Goal: Obtain resource: Obtain resource

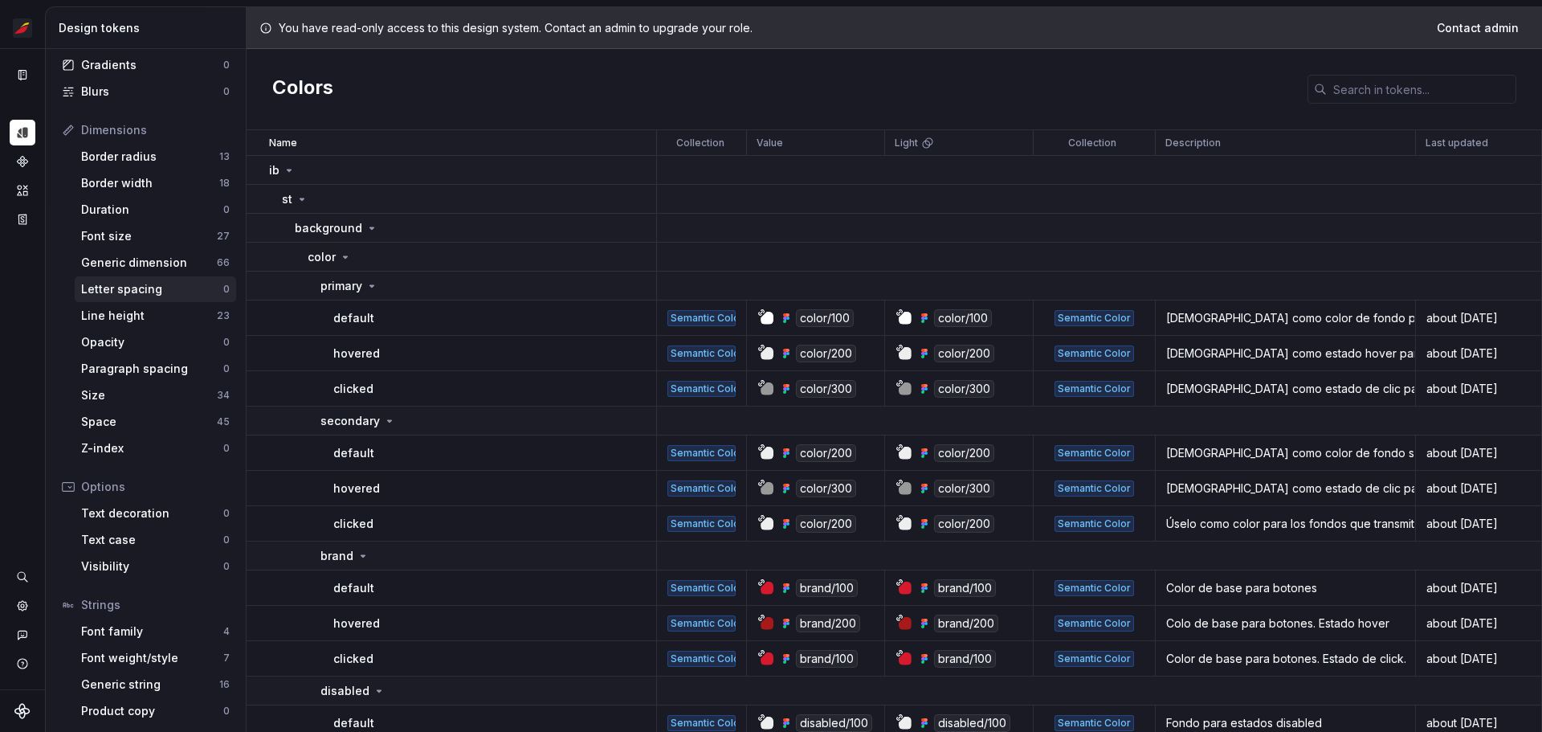
scroll to position [148, 0]
click at [11, 33] on html "Sistema de diseño Iberia Design system data Design tokens All tokens Collection…" at bounding box center [771, 366] width 1542 height 732
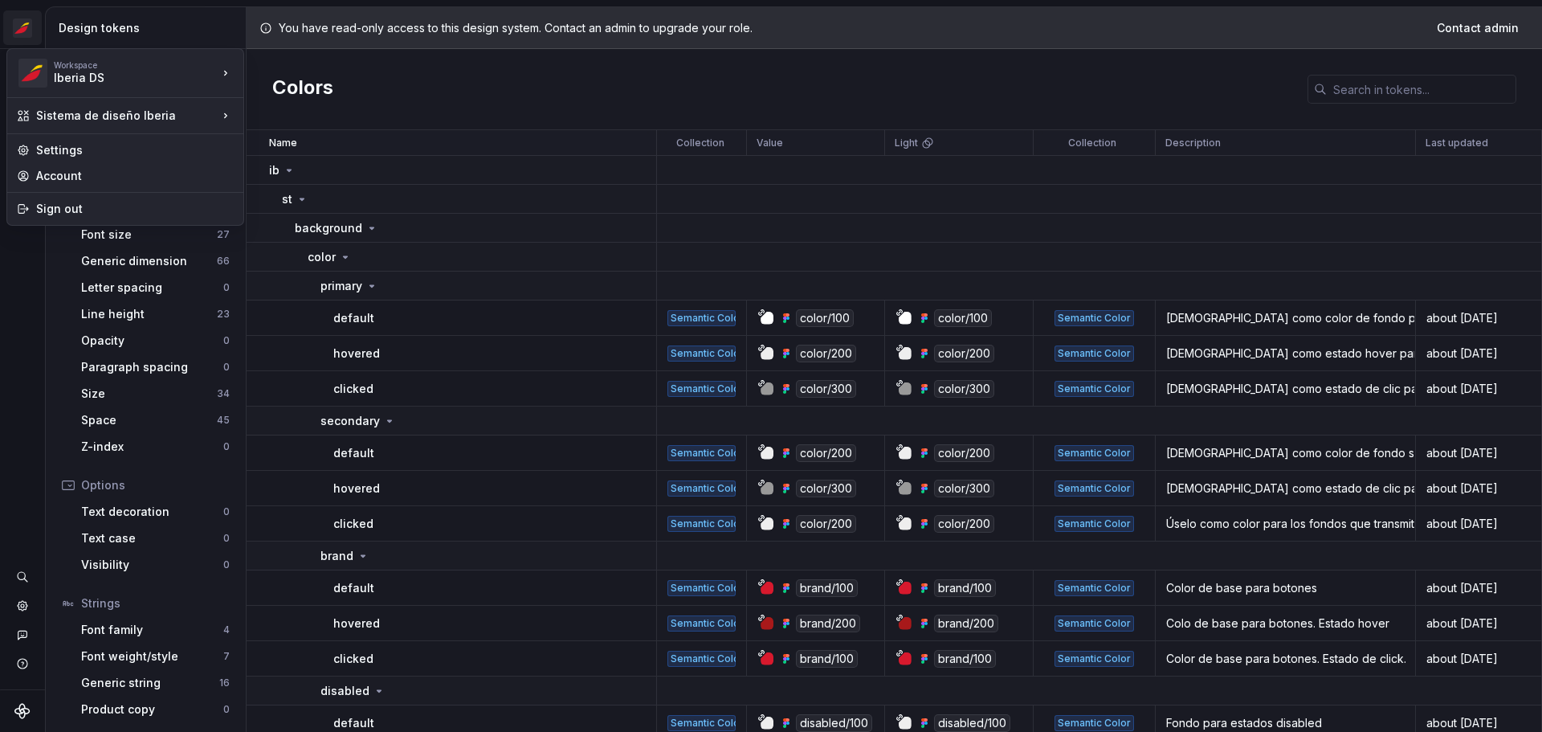
click at [459, 128] on html "Sistema de diseño Iberia Design system data Design tokens All tokens Collection…" at bounding box center [771, 366] width 1542 height 732
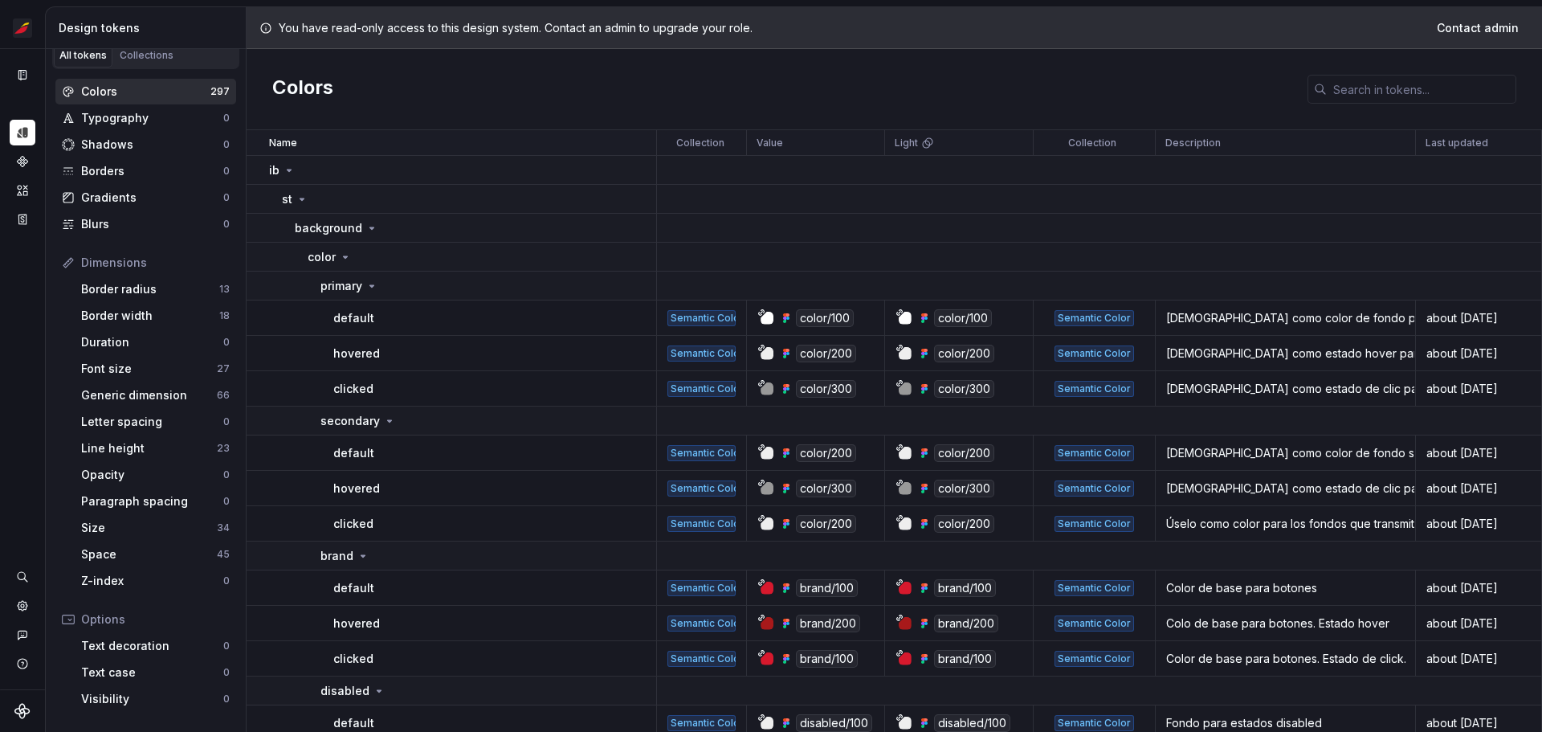
scroll to position [0, 0]
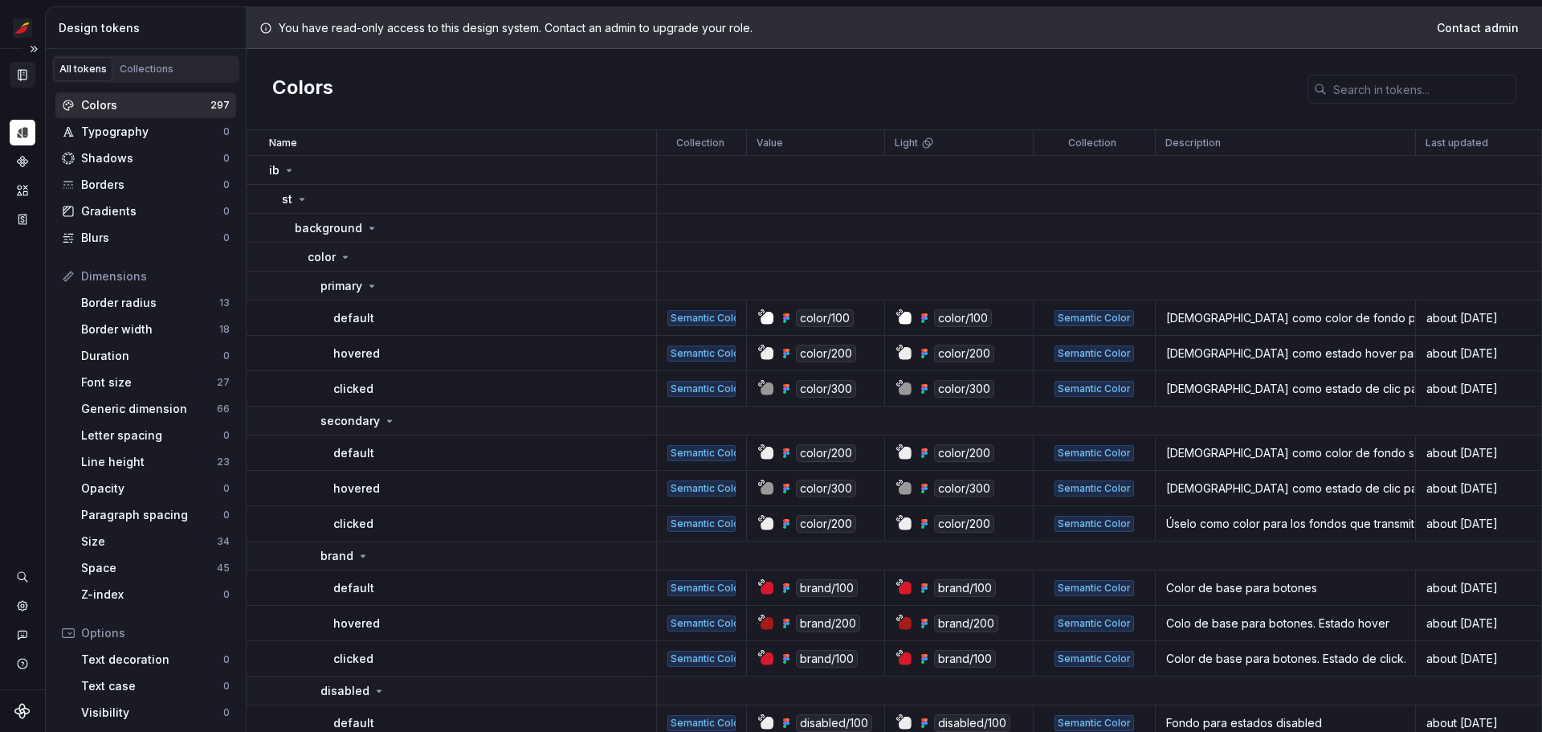
click at [24, 75] on icon "Documentation" at bounding box center [22, 75] width 8 height 10
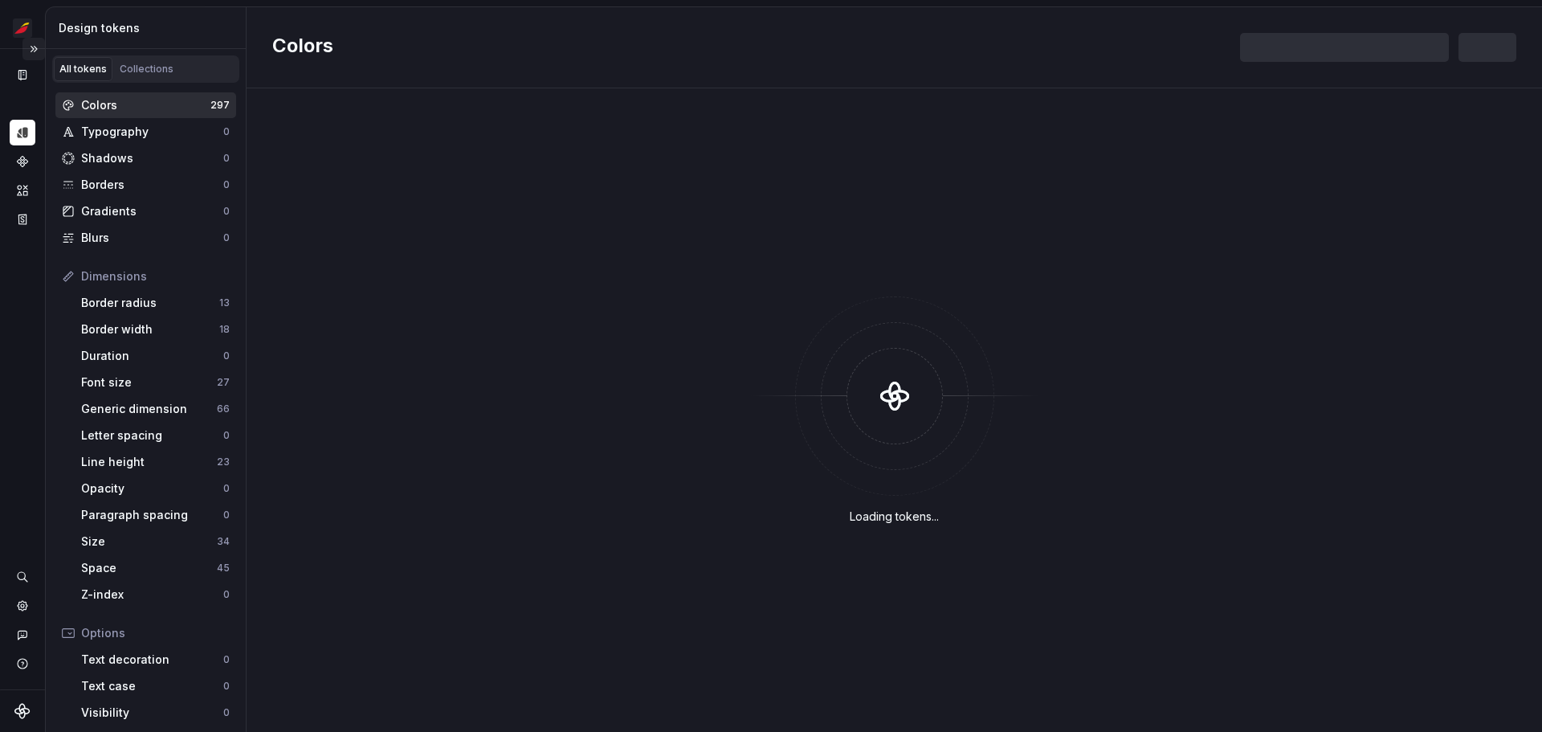
click at [34, 53] on button "Expand sidebar" at bounding box center [33, 49] width 22 height 22
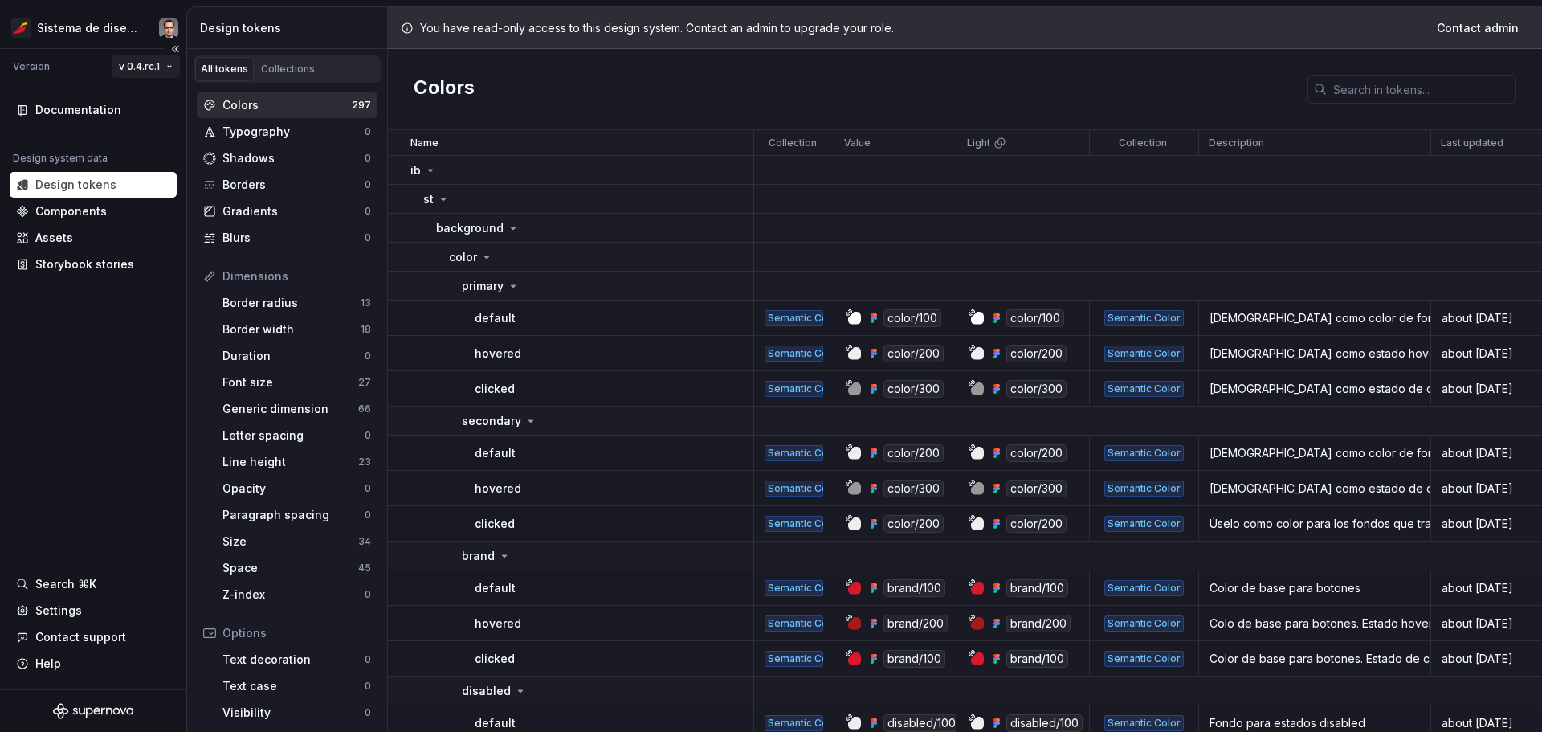
click at [152, 74] on html "Sistema de diseño Iberia Version v 0.4.rc.1 Documentation Design system data De…" at bounding box center [771, 366] width 1542 height 732
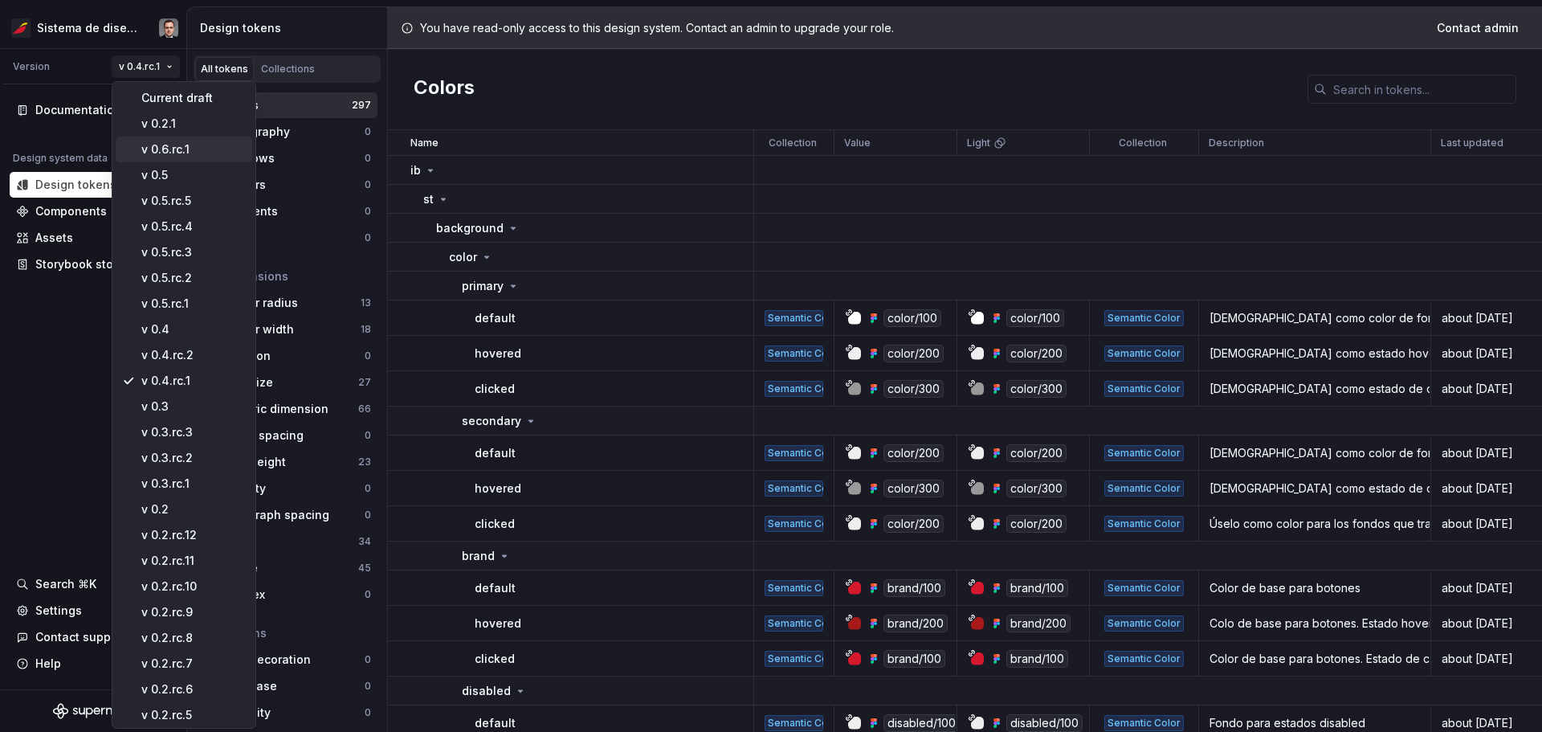
click at [188, 153] on div "v 0.6.rc.1" at bounding box center [193, 149] width 104 height 16
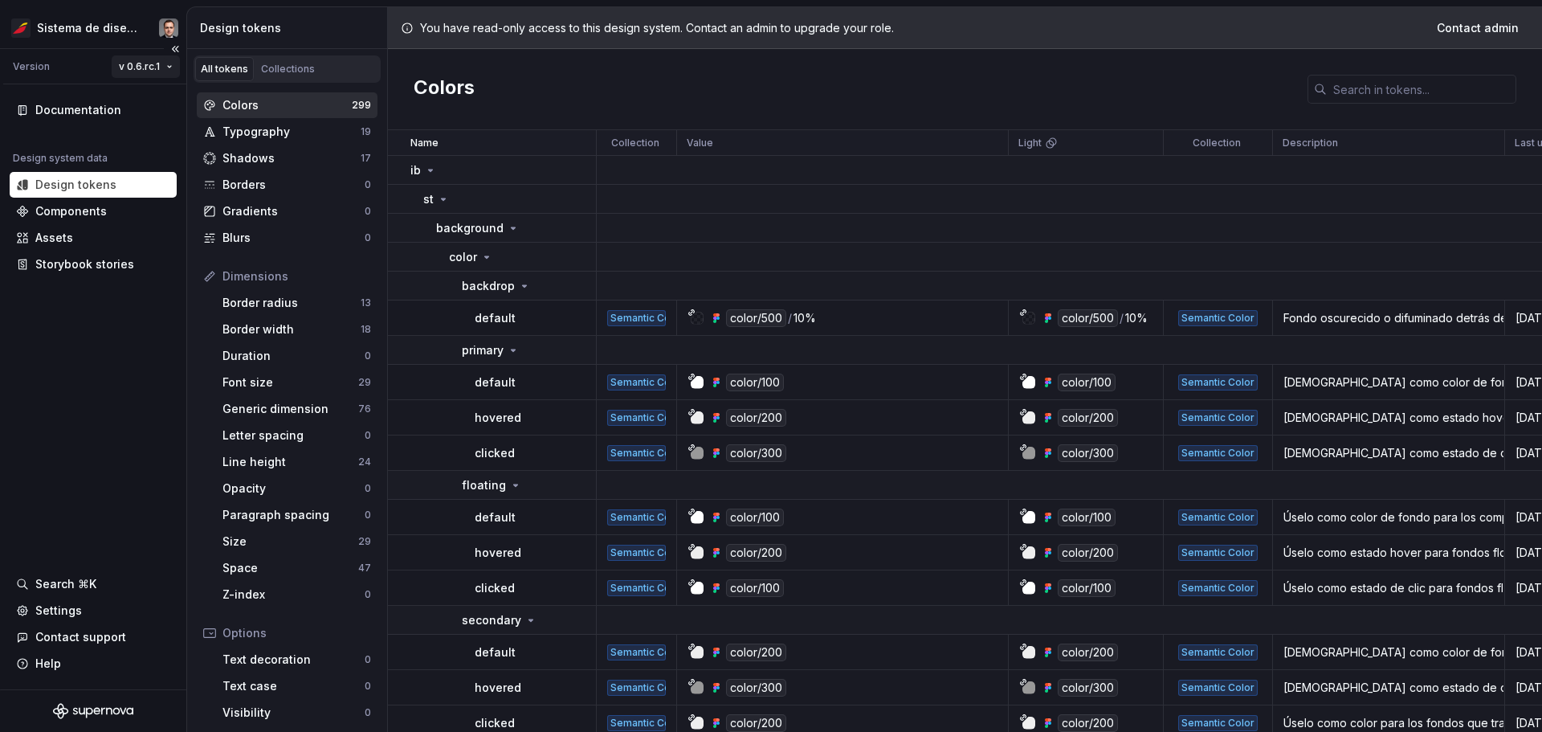
click at [137, 69] on html "Sistema de diseño Iberia Version v 0.6.rc.1 Documentation Design system data De…" at bounding box center [771, 366] width 1542 height 732
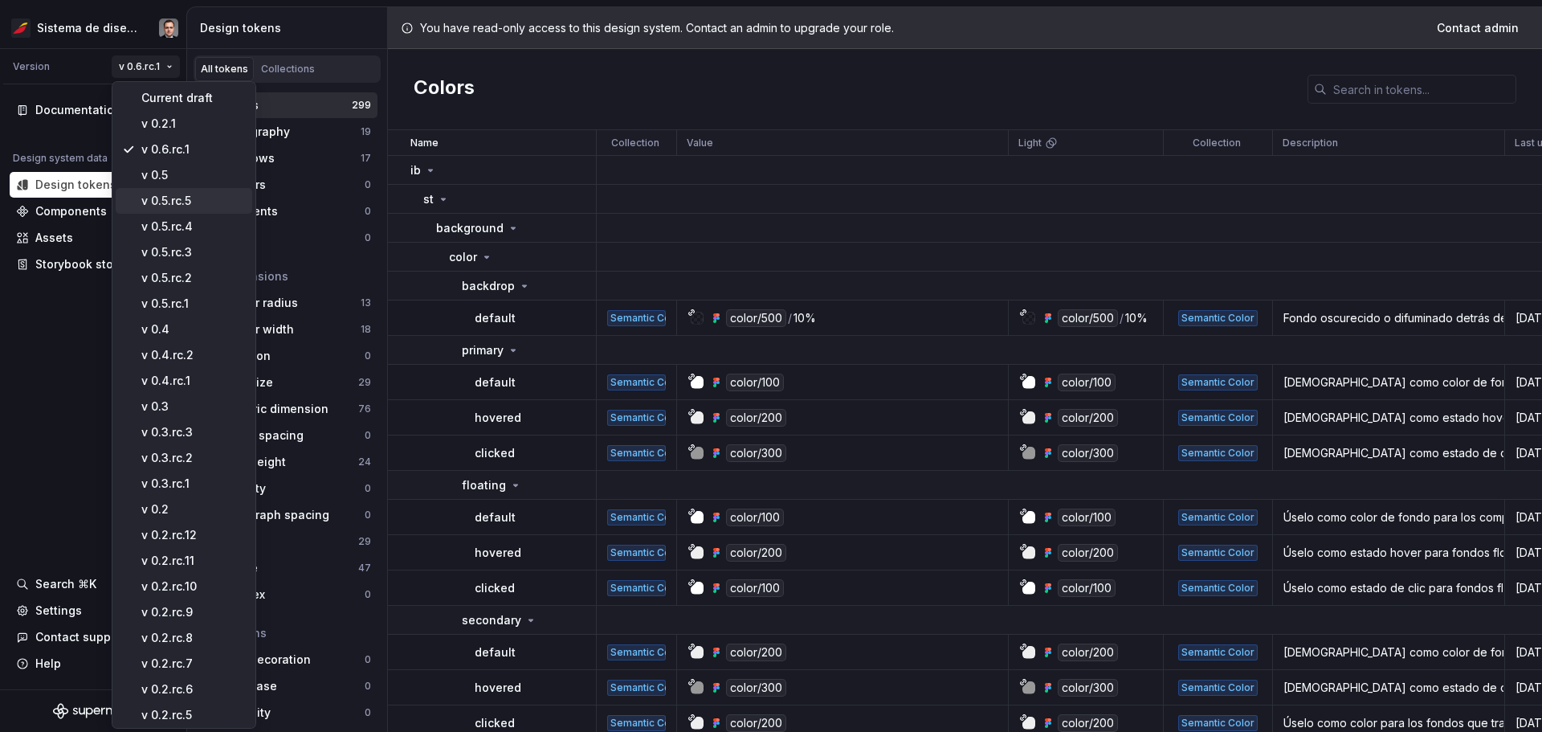
click at [169, 207] on div "v 0.5.rc.5" at bounding box center [193, 201] width 104 height 16
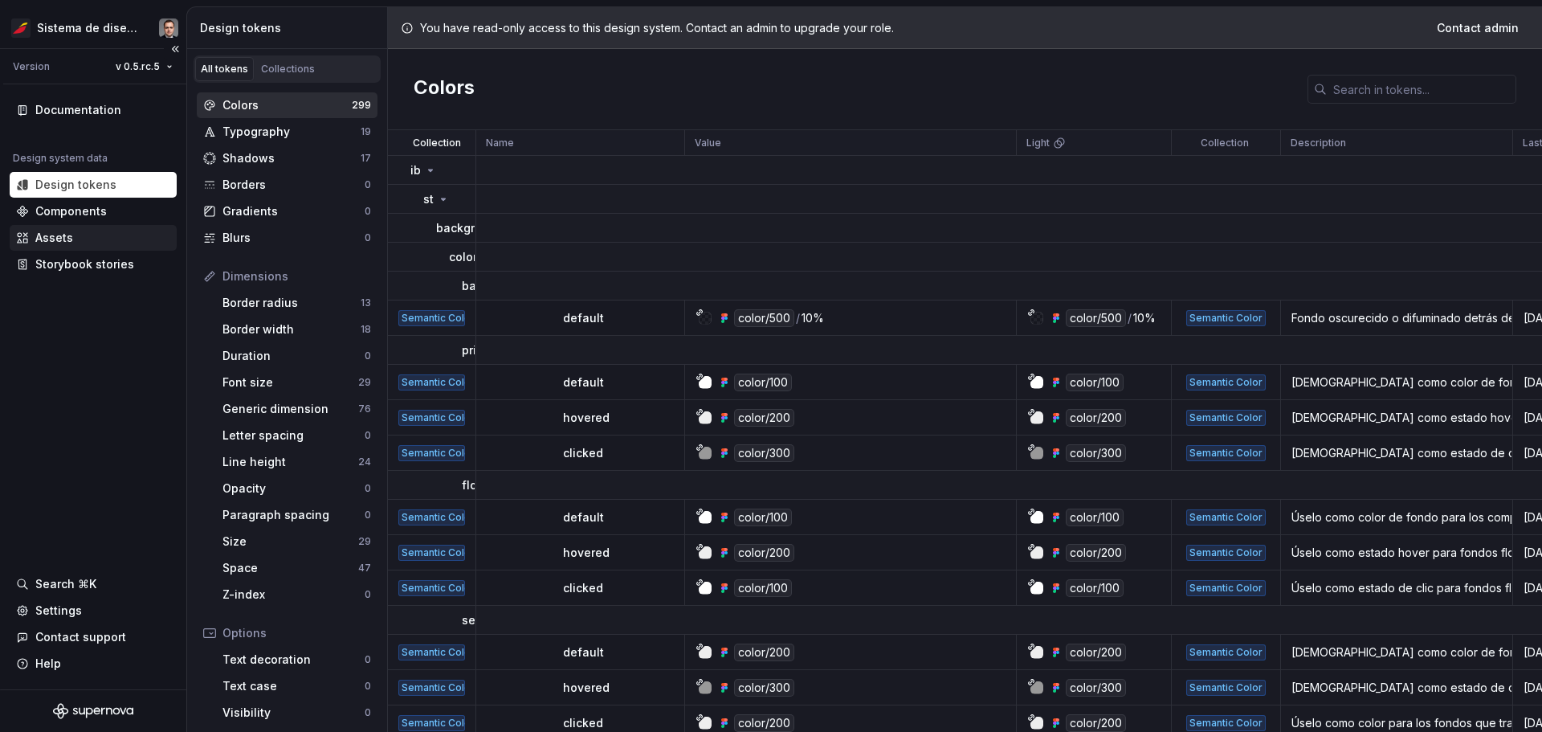
click at [86, 240] on div "Assets" at bounding box center [93, 238] width 154 height 16
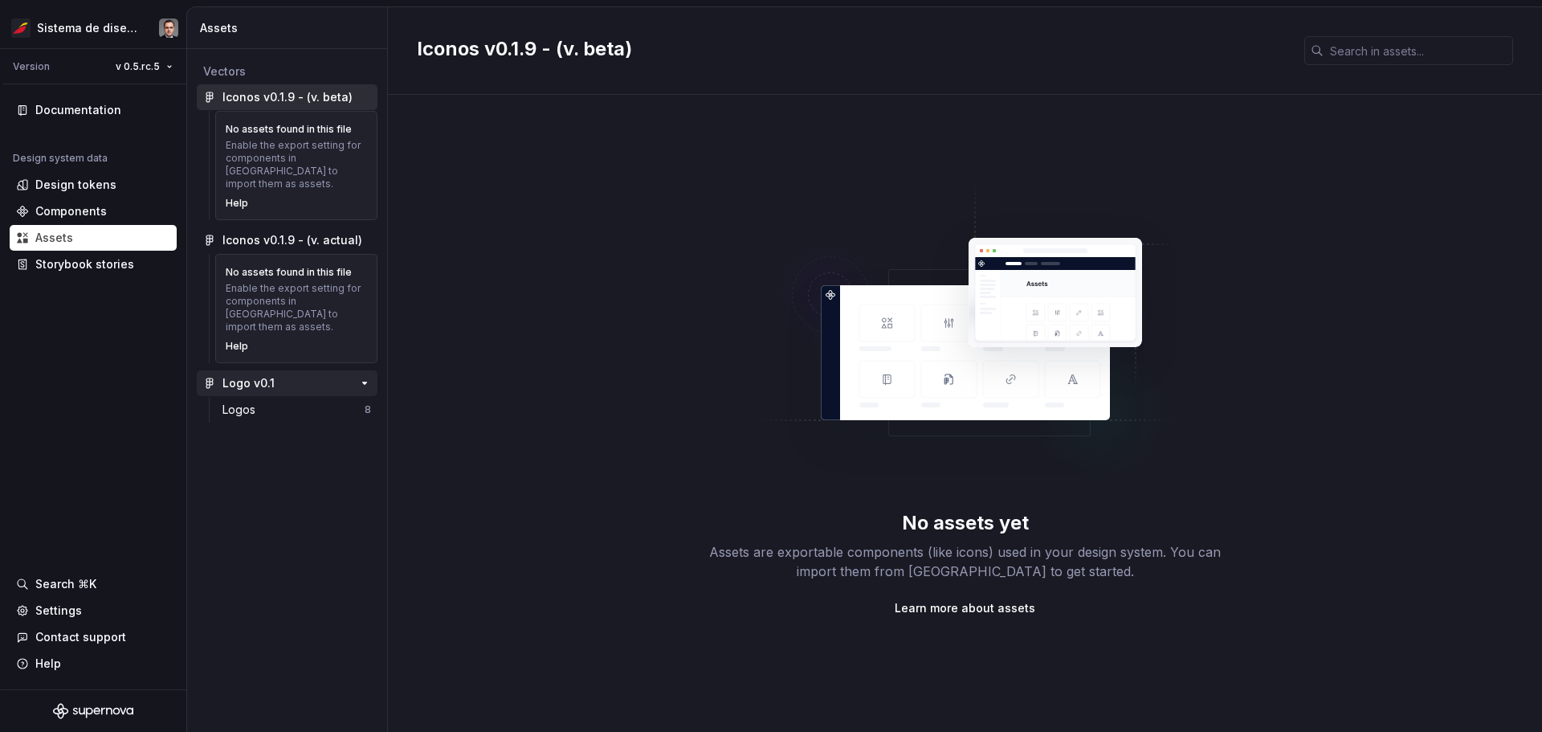
click at [261, 375] on div "Logo v0.1" at bounding box center [248, 383] width 52 height 16
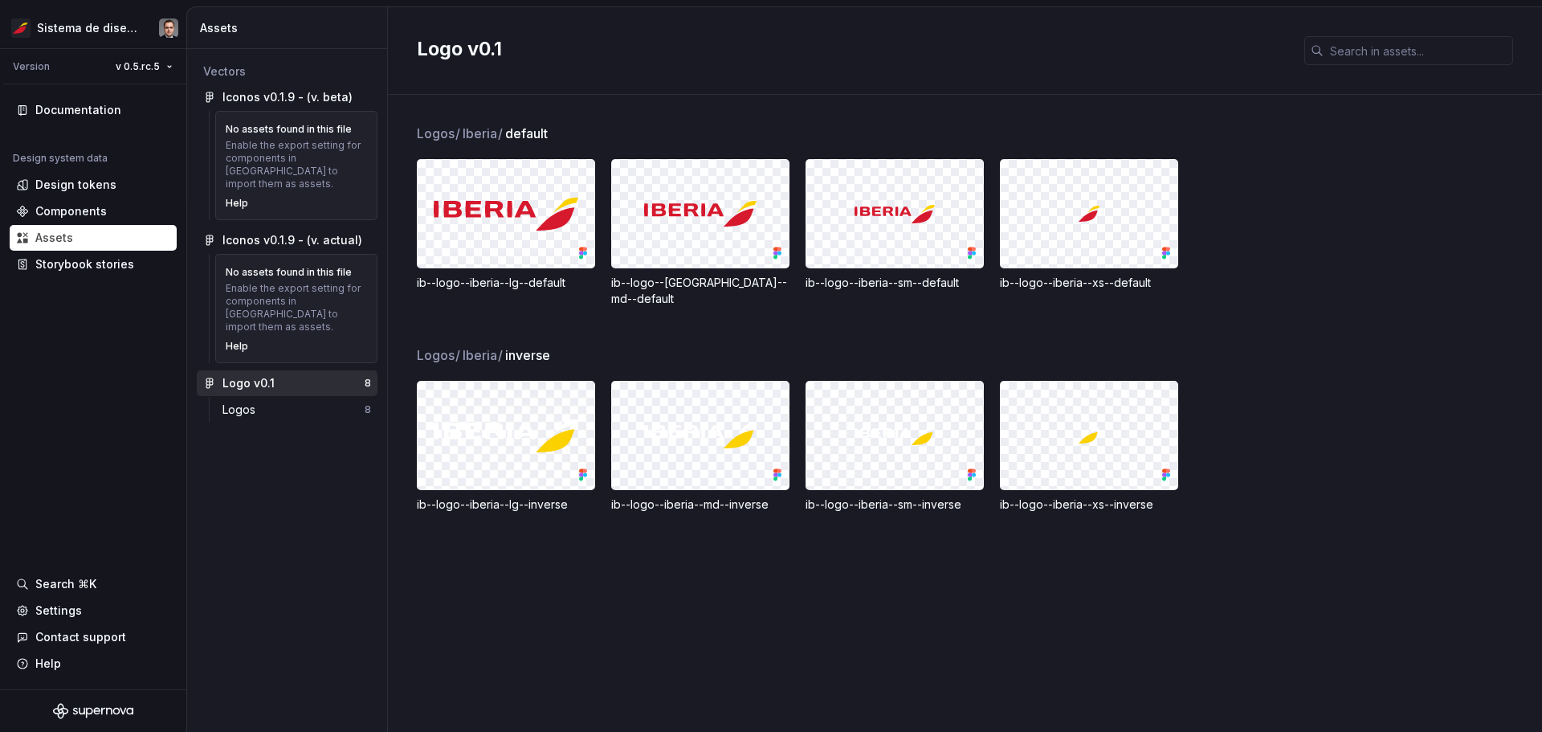
click at [530, 426] on img at bounding box center [506, 435] width 145 height 33
click at [504, 422] on img at bounding box center [506, 435] width 145 height 33
click at [264, 402] on div "Logos" at bounding box center [293, 410] width 142 height 16
click at [287, 370] on div "Logo v0.1 8" at bounding box center [287, 383] width 181 height 26
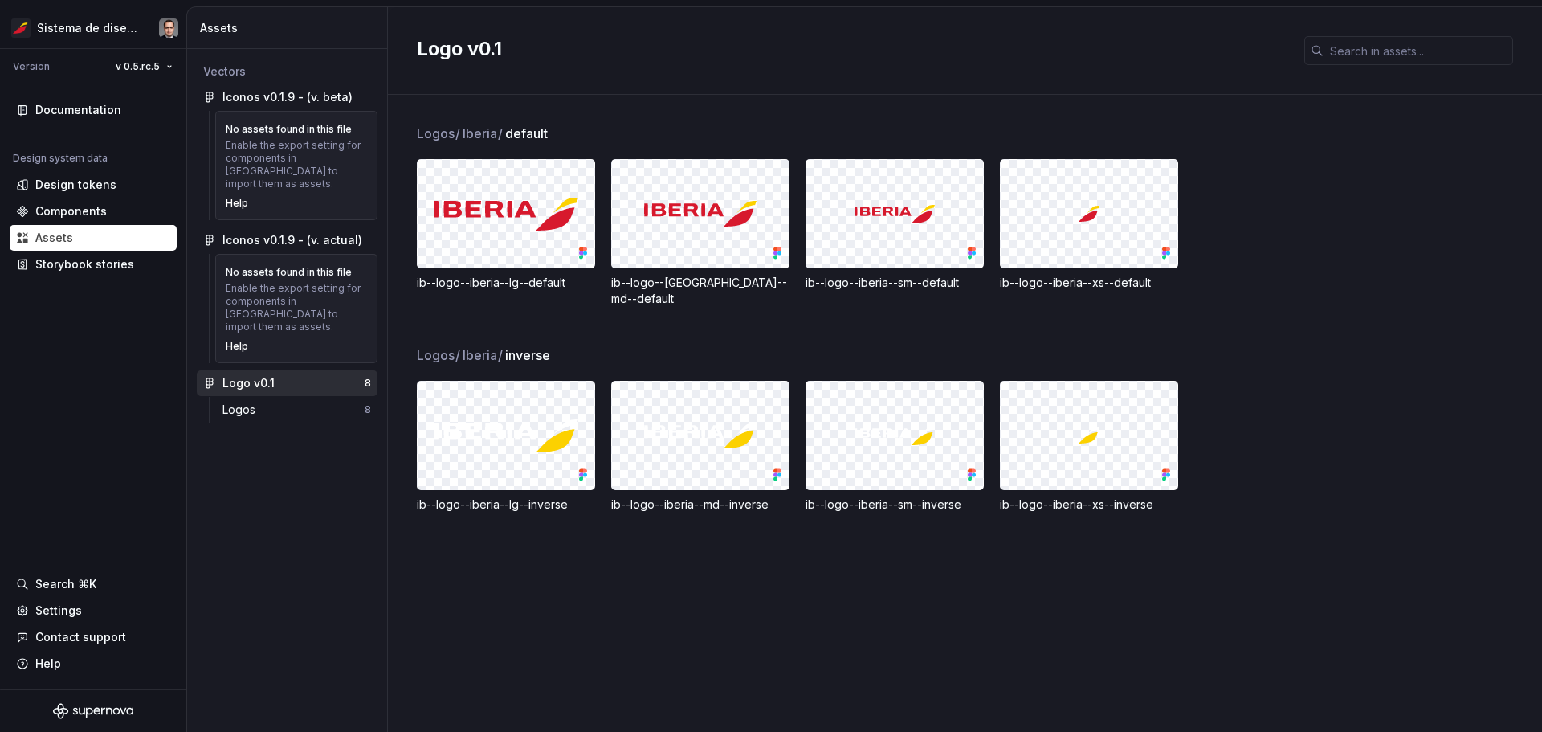
drag, startPoint x: 545, startPoint y: 185, endPoint x: 493, endPoint y: 215, distance: 59.8
click at [493, 215] on img at bounding box center [506, 214] width 145 height 33
drag, startPoint x: 509, startPoint y: 394, endPoint x: 506, endPoint y: 437, distance: 42.7
drag, startPoint x: 506, startPoint y: 437, endPoint x: 465, endPoint y: 412, distance: 47.9
